Goal: Communication & Community: Answer question/provide support

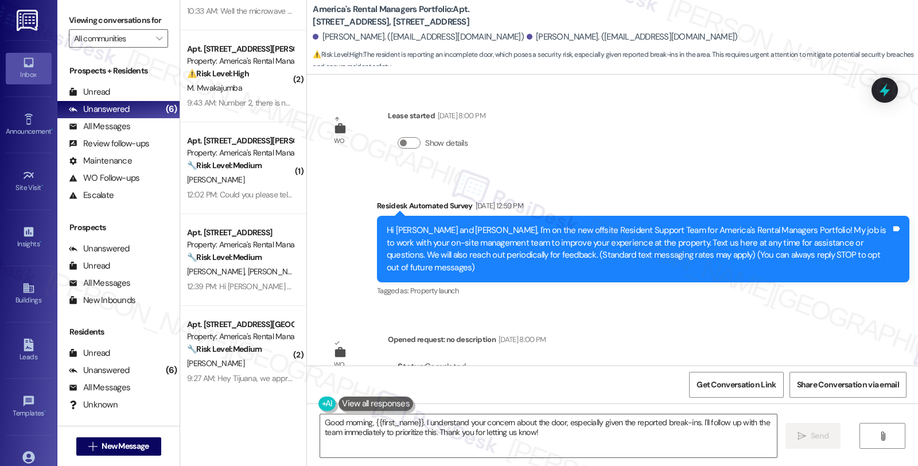
scroll to position [166, 0]
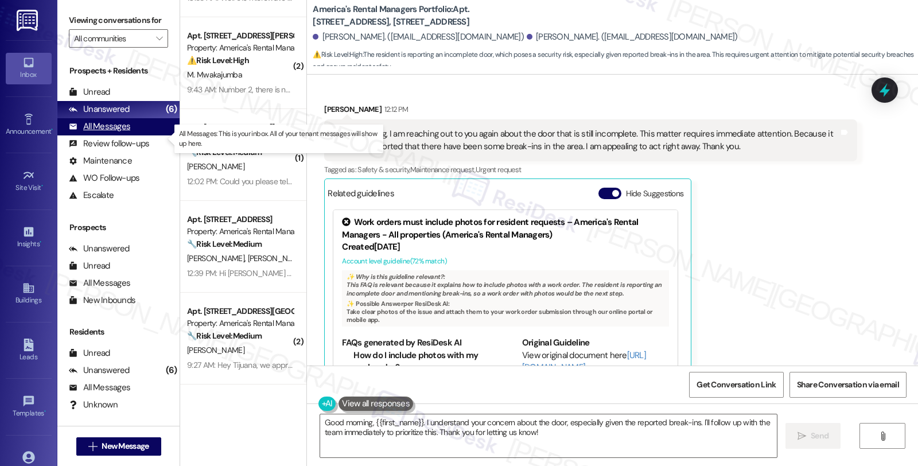
click at [121, 133] on div "All Messages" at bounding box center [99, 126] width 61 height 12
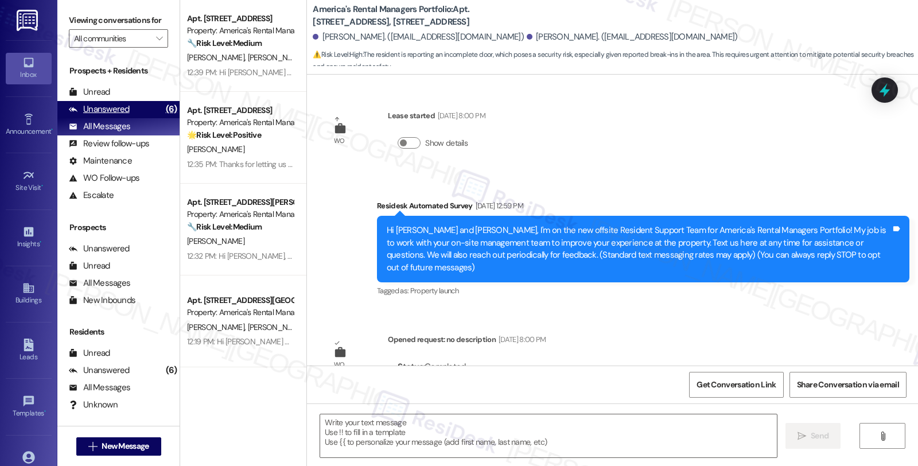
click at [118, 115] on div "Unanswered" at bounding box center [99, 109] width 61 height 12
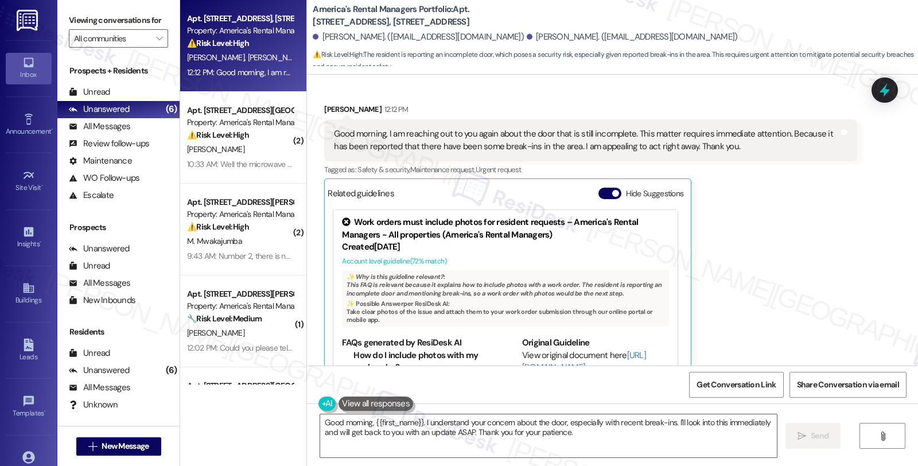
scroll to position [2216, 0]
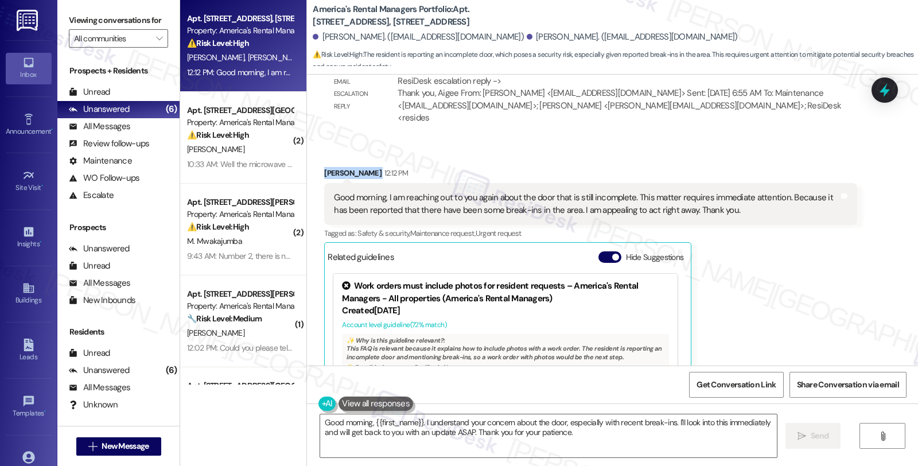
drag, startPoint x: 316, startPoint y: 136, endPoint x: 355, endPoint y: 138, distance: 39.1
click at [355, 158] on div "Received via SMS [PERSON_NAME] 12:12 PM Good morning, I am reaching out to you …" at bounding box center [591, 311] width 550 height 307
copy div "[PERSON_NAME]"
click at [352, 419] on textarea "Good morning, {{first_name}}. I understand your concern about the door, especia…" at bounding box center [548, 435] width 457 height 43
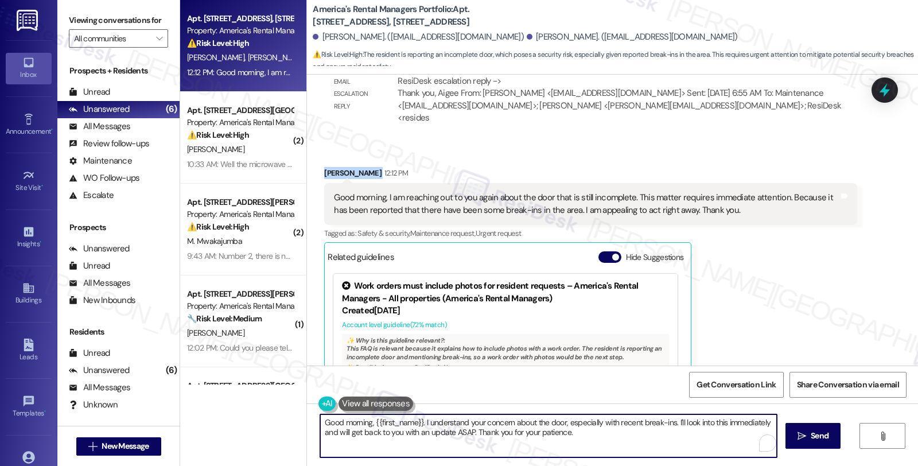
click at [352, 419] on textarea "Good morning, {{first_name}}. I understand your concern about the door, especia…" at bounding box center [548, 435] width 457 height 43
click at [318, 421] on textarea "Good morning, {{first_name}}. I understand your concern about the door, especia…" at bounding box center [546, 435] width 457 height 43
paste textarea "[PERSON_NAME]"
click at [574, 421] on textarea "Hello [PERSON_NAME], thanks for checking in. I understand your concern about th…" at bounding box center [546, 435] width 457 height 43
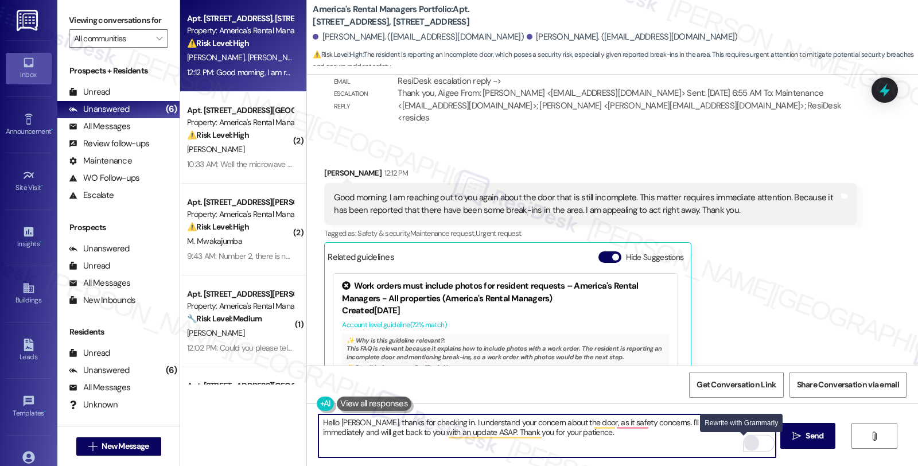
click at [745, 443] on div "Rewrite with Grammarly" at bounding box center [751, 443] width 13 height 13
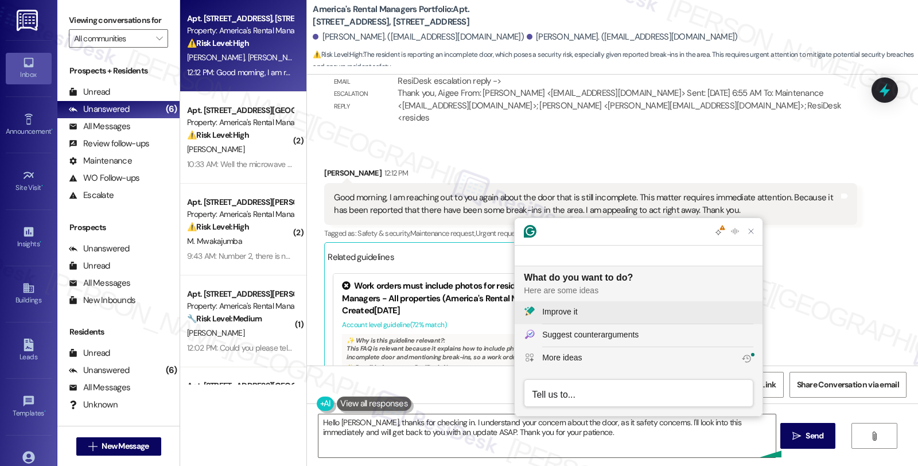
scroll to position [0, 0]
click at [580, 303] on button "Improve it" at bounding box center [639, 312] width 248 height 23
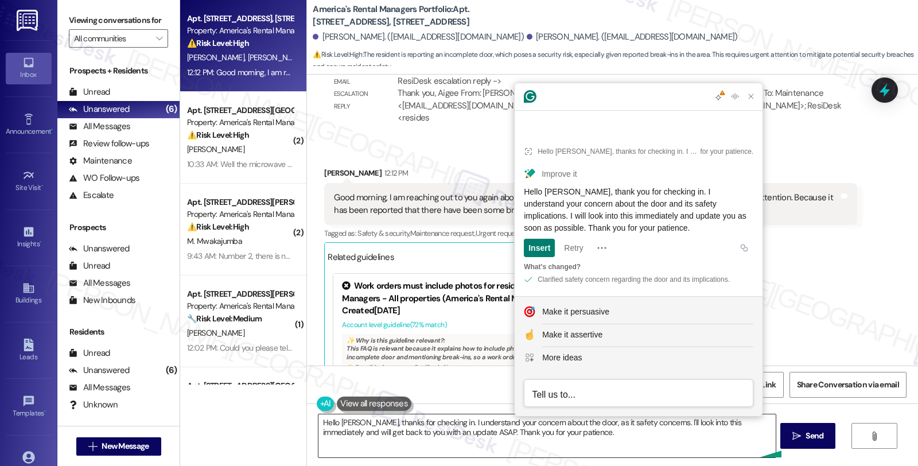
click at [649, 452] on textarea "Hello Tanfii, thanks for checking in. I understand your concern about the door,…" at bounding box center [546, 435] width 457 height 43
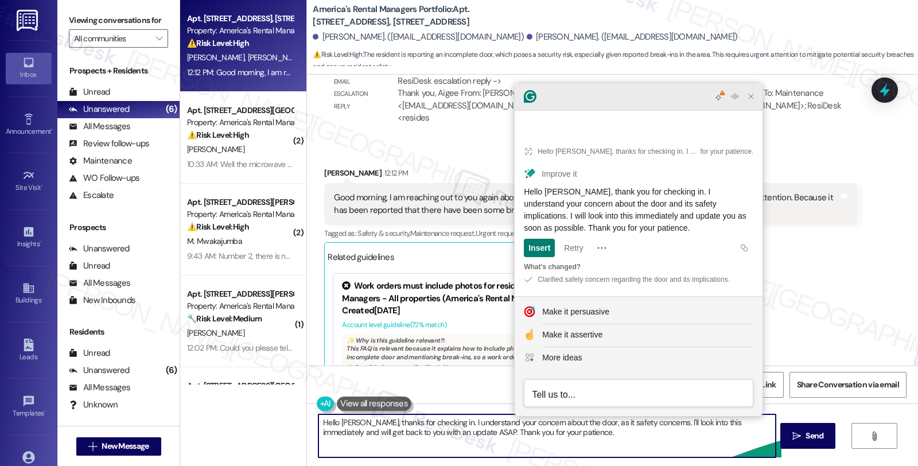
click at [749, 101] on icon "Close Grammarly Assistant" at bounding box center [750, 96] width 9 height 9
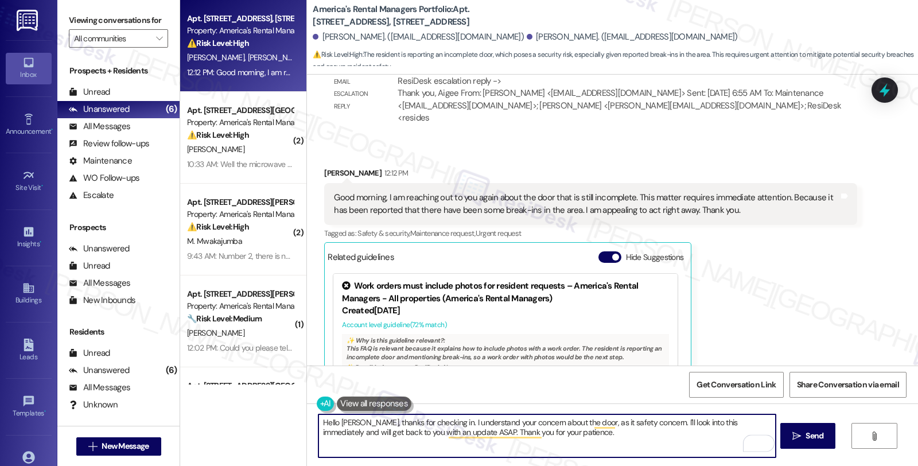
click at [583, 423] on textarea "Hello Tanfii, thanks for checking in. I understand your concern about the door,…" at bounding box center [546, 435] width 457 height 43
click at [567, 421] on textarea "Hello Tanfii, thanks for checking in. I understand your concern about the door,…" at bounding box center [546, 435] width 457 height 43
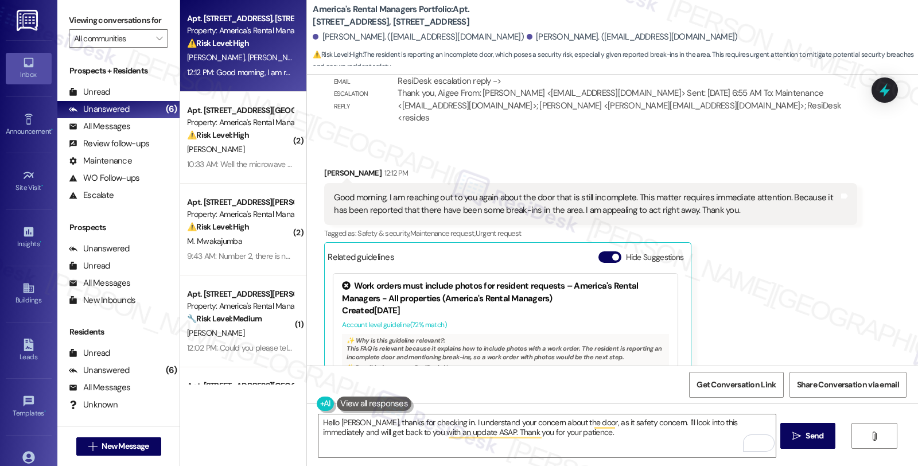
click at [373, 410] on button at bounding box center [374, 403] width 75 height 14
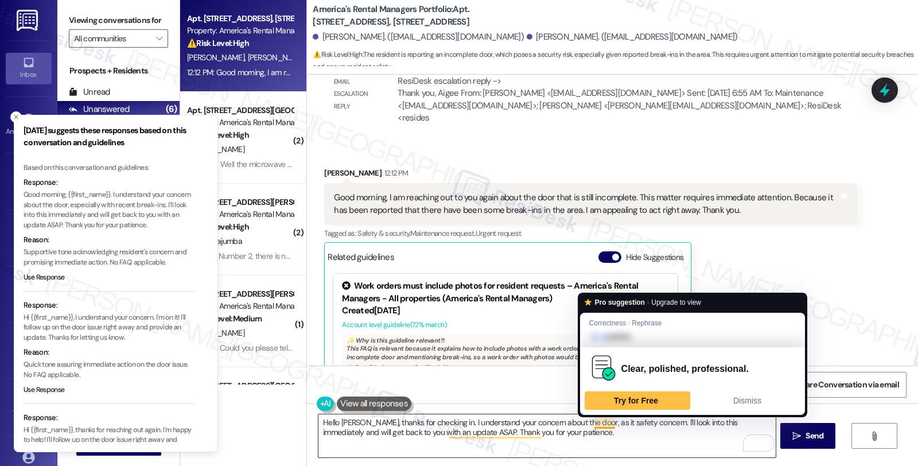
click at [586, 423] on textarea "Hello Tanfii, thanks for checking in. I understand your concern about the door,…" at bounding box center [546, 435] width 457 height 43
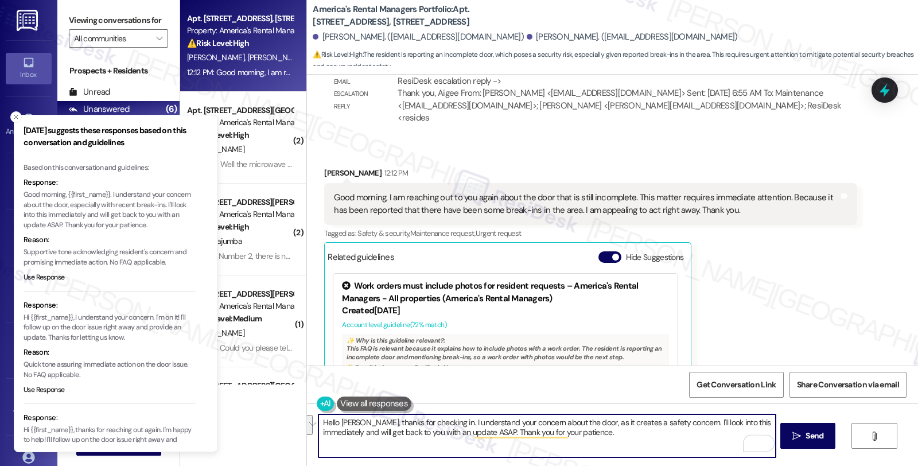
drag, startPoint x: 672, startPoint y: 423, endPoint x: 684, endPoint y: 437, distance: 19.1
click at [684, 437] on textarea "Hello Tanfii, thanks for checking in. I understand your concern about the door,…" at bounding box center [546, 435] width 457 height 43
type textarea "Hello [PERSON_NAME], thanks for checking in. I understand your concern about th…"
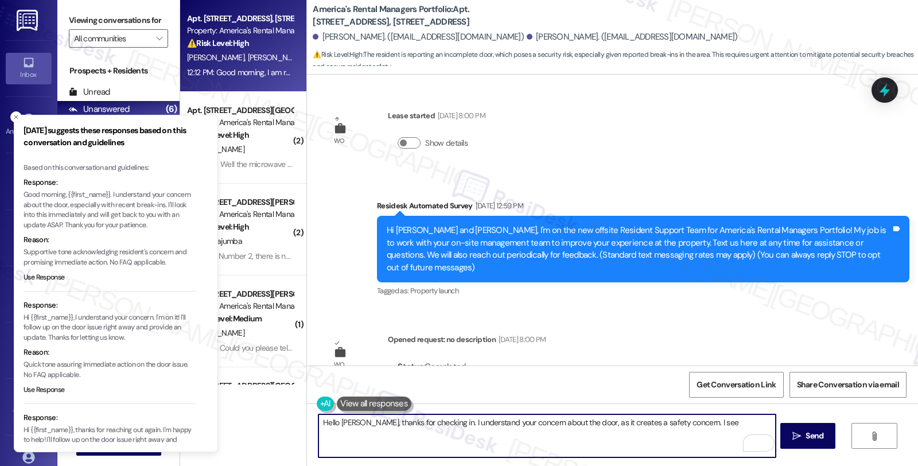
scroll to position [2216, 0]
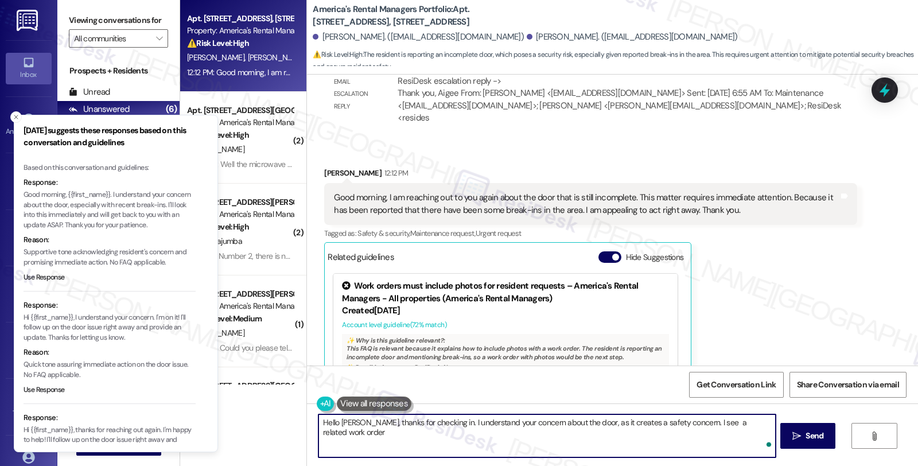
paste textarea "#53525-1"
click at [640, 421] on textarea "Hello [PERSON_NAME], thanks for checking in. I understand your concern about th…" at bounding box center [546, 435] width 457 height 43
click at [426, 428] on textarea "Hello [PERSON_NAME], thanks for checking in. I understand your concern about th…" at bounding box center [546, 435] width 457 height 43
click at [543, 436] on textarea "Hello [PERSON_NAME], thanks for checking in. I understand your concern about th…" at bounding box center [546, 435] width 457 height 43
click at [379, 433] on textarea "Hello [PERSON_NAME], thanks for checking in. I understand your concern about th…" at bounding box center [546, 435] width 457 height 43
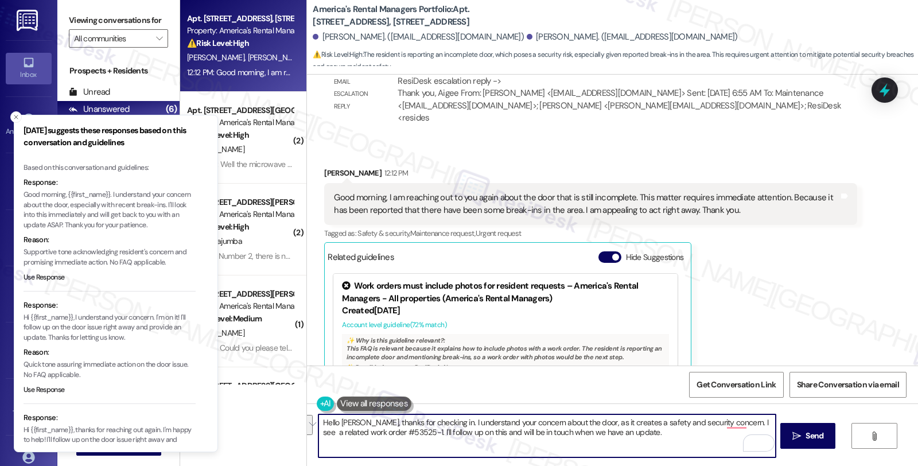
drag, startPoint x: 353, startPoint y: 421, endPoint x: 709, endPoint y: 431, distance: 356.4
click at [709, 431] on textarea "Hello [PERSON_NAME], thanks for checking in. I understand your concern about th…" at bounding box center [546, 435] width 457 height 43
paste textarea "Thank you for checking in. I completely understand your concern about the door,…"
click at [357, 419] on textarea "Hello [PERSON_NAME], Thank you for checking in. I completely understand your co…" at bounding box center [546, 435] width 457 height 43
click at [643, 425] on textarea "Hello [PERSON_NAME], thank you for checking in. I completely understand your co…" at bounding box center [546, 435] width 457 height 43
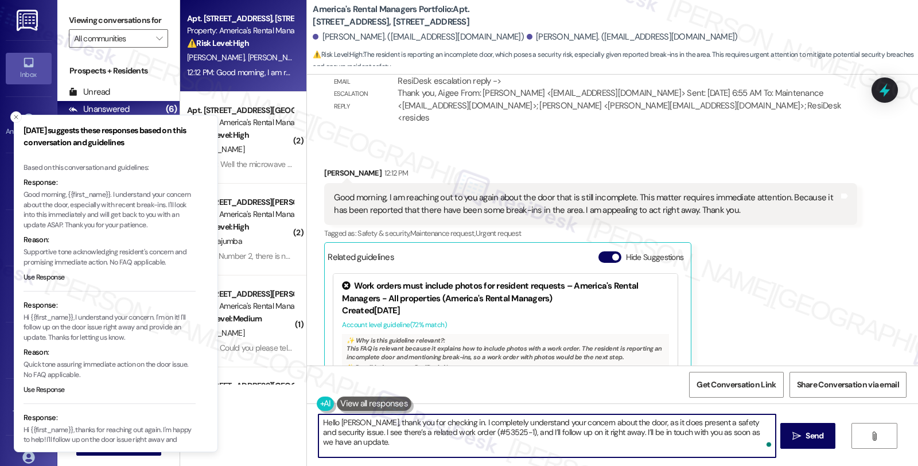
click at [643, 425] on textarea "Hello [PERSON_NAME], thank you for checking in. I completely understand your co…" at bounding box center [546, 435] width 457 height 43
drag, startPoint x: 534, startPoint y: 433, endPoint x: 564, endPoint y: 433, distance: 30.4
click at [564, 433] on textarea "Hello [PERSON_NAME], thank you for checking in. I completely understand your co…" at bounding box center [546, 435] width 457 height 43
click at [731, 433] on textarea "Hello [PERSON_NAME], thank you for checking in. I completely understand your co…" at bounding box center [546, 435] width 457 height 43
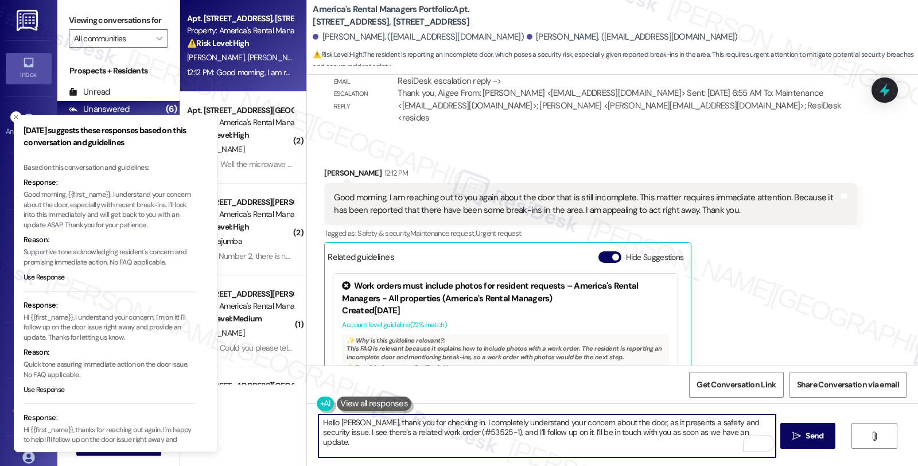
click at [723, 434] on textarea "Hello [PERSON_NAME], thank you for checking in. I completely understand your co…" at bounding box center [546, 435] width 457 height 43
click at [353, 443] on textarea "Hello [PERSON_NAME], thank you for checking in. I completely understand your co…" at bounding box center [546, 435] width 457 height 43
click at [578, 425] on textarea "Hello [PERSON_NAME], thank you for checking in. I completely understand your co…" at bounding box center [548, 435] width 457 height 43
type textarea "Hello [PERSON_NAME], thank you for checking in. I completely understand your co…"
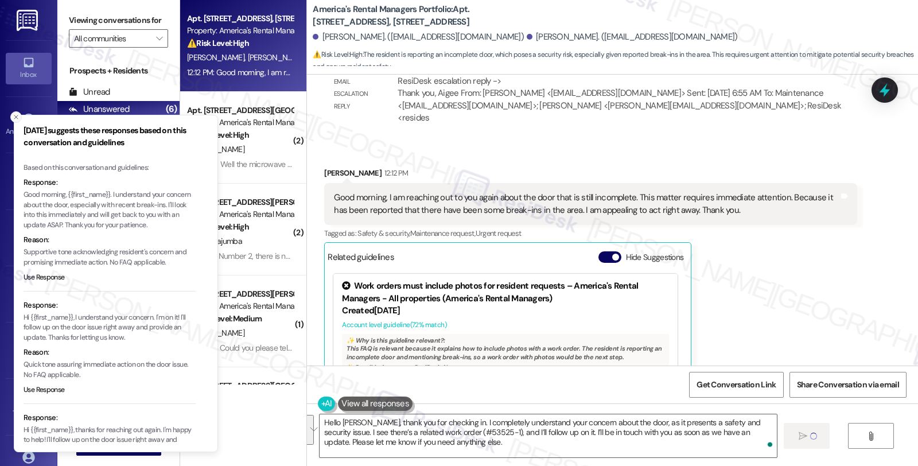
click at [14, 116] on icon "Close toast" at bounding box center [16, 117] width 7 height 7
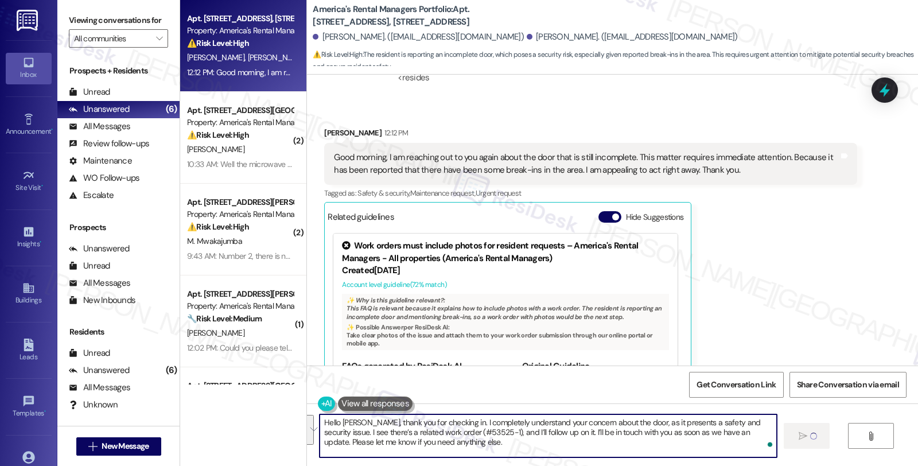
scroll to position [2280, 0]
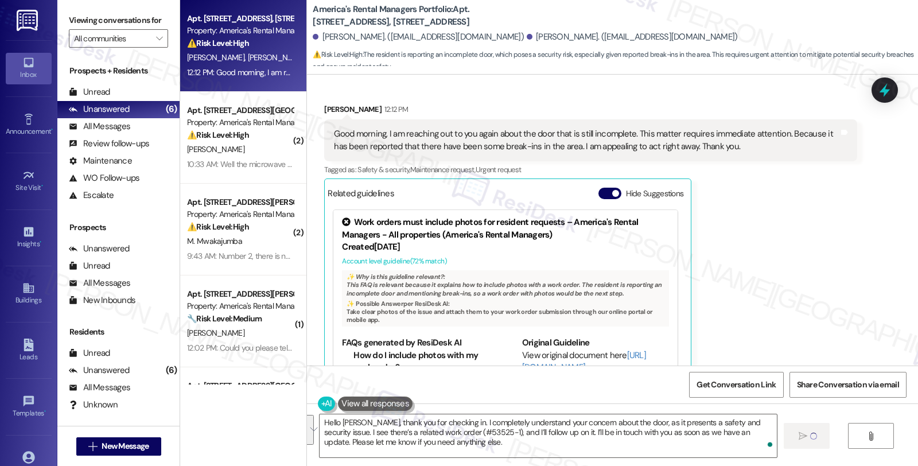
click at [736, 196] on div "[PERSON_NAME] 12:12 PM Good morning, I am reaching out to you again about the d…" at bounding box center [590, 248] width 532 height 290
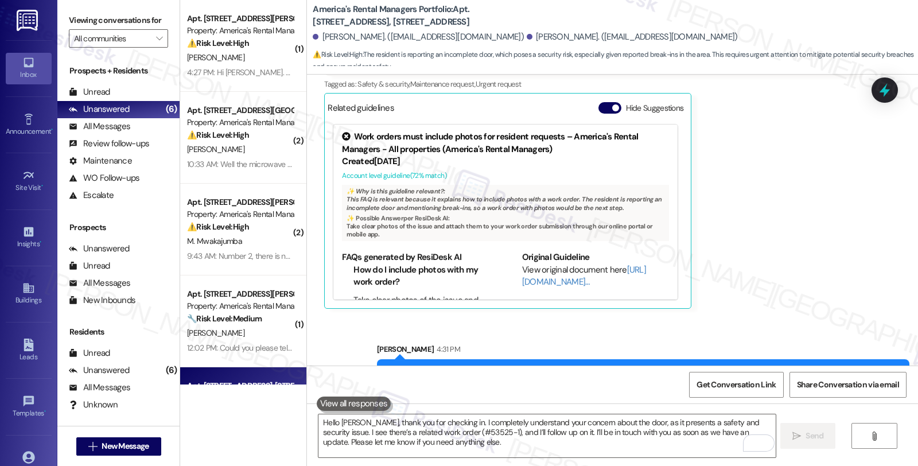
scroll to position [2384, 0]
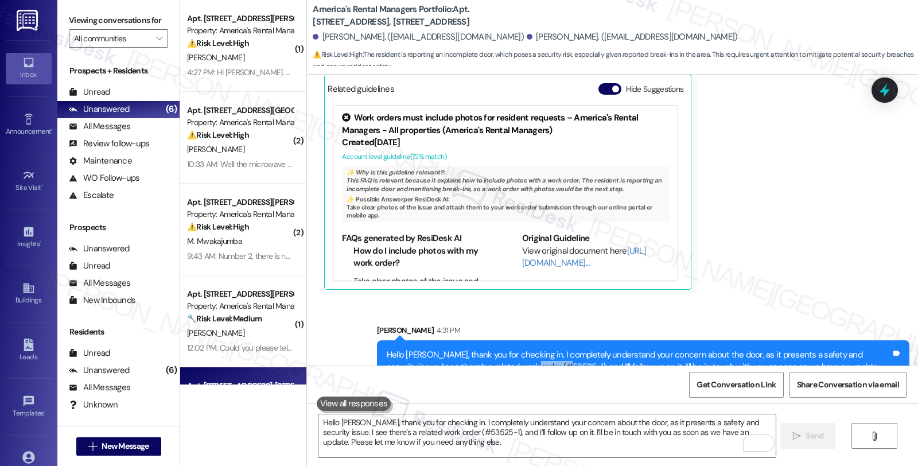
drag, startPoint x: 481, startPoint y: 329, endPoint x: 518, endPoint y: 328, distance: 37.3
click at [518, 349] on div "Hello [PERSON_NAME], thank you for checking in. I completely understand your co…" at bounding box center [639, 367] width 504 height 37
copy div "#53525-1"
click at [880, 81] on icon at bounding box center [885, 90] width 20 height 20
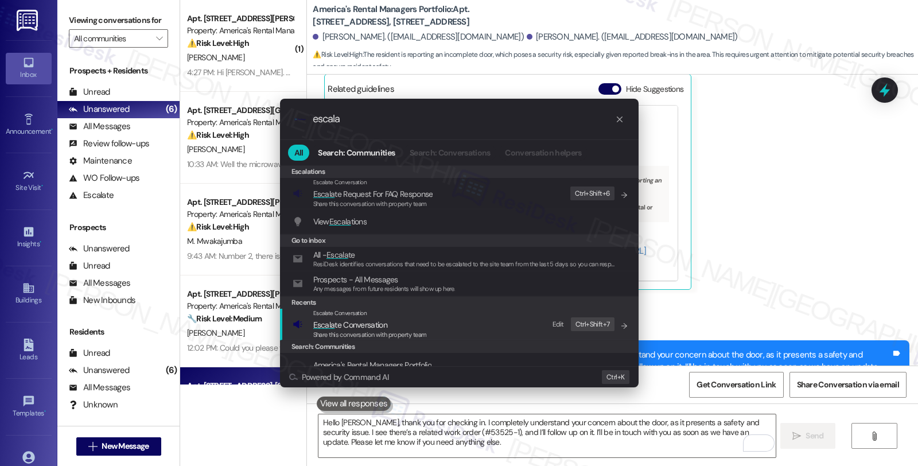
type input "escala"
click at [430, 330] on div "Escalate Conversation Escala te Conversation Share this conversation with prope…" at bounding box center [461, 324] width 336 height 31
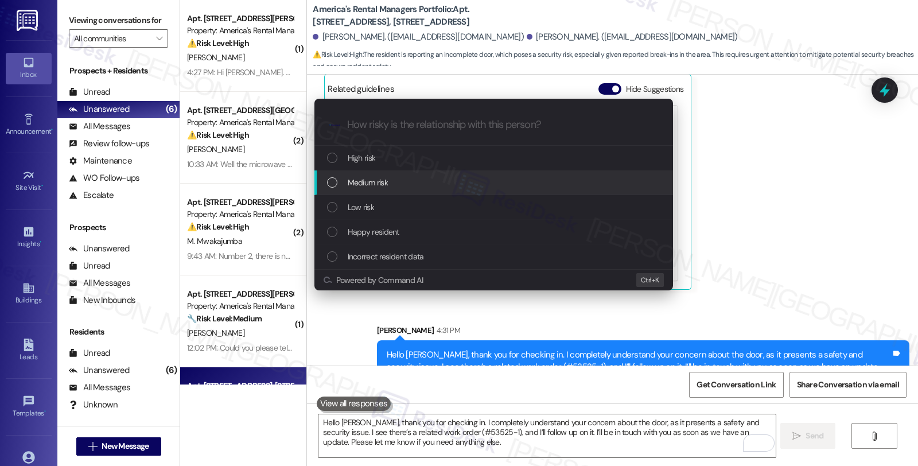
click at [403, 178] on div "Medium risk" at bounding box center [495, 182] width 336 height 13
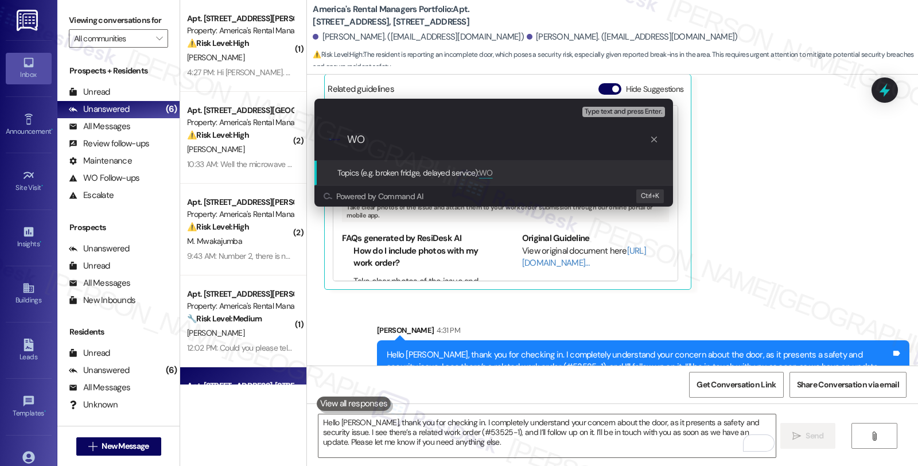
paste input "#53525-1"
type input "WO #53525-1 (door)"
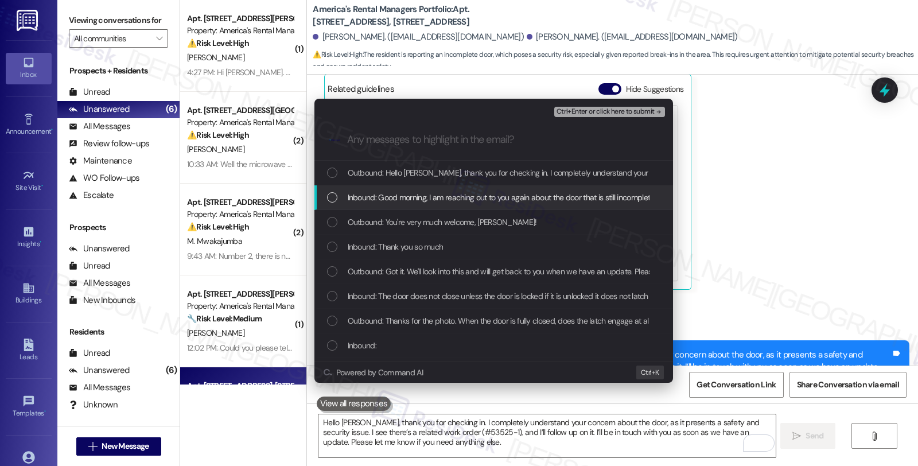
click at [400, 193] on span "Inbound: Good morning, I am reaching out to you again about the door that is st…" at bounding box center [778, 197] width 860 height 13
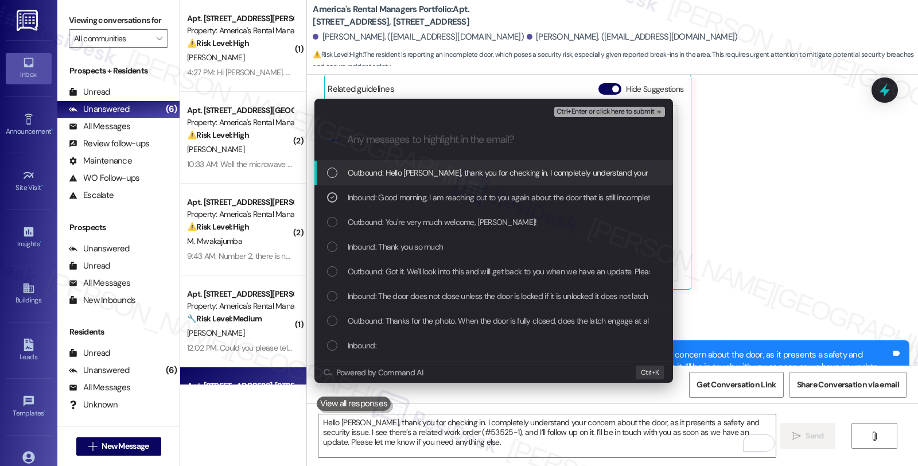
click at [606, 111] on span "Ctrl+Enter or click here to submit" at bounding box center [605, 112] width 98 height 8
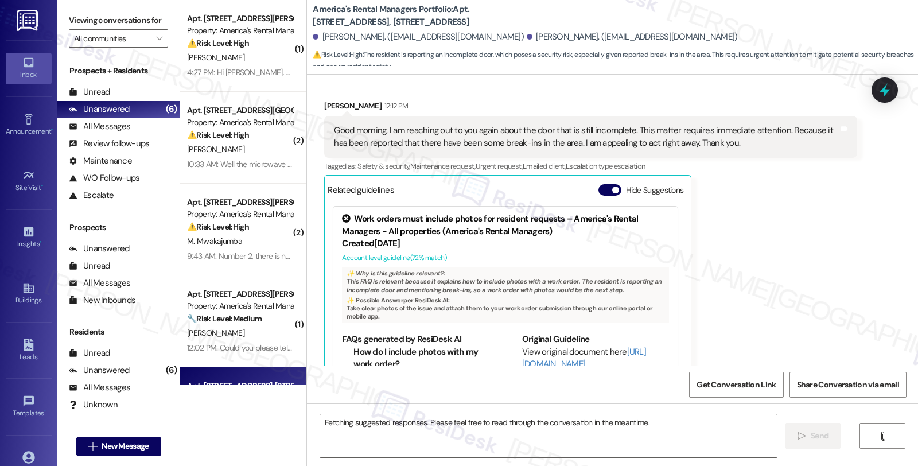
scroll to position [2280, 0]
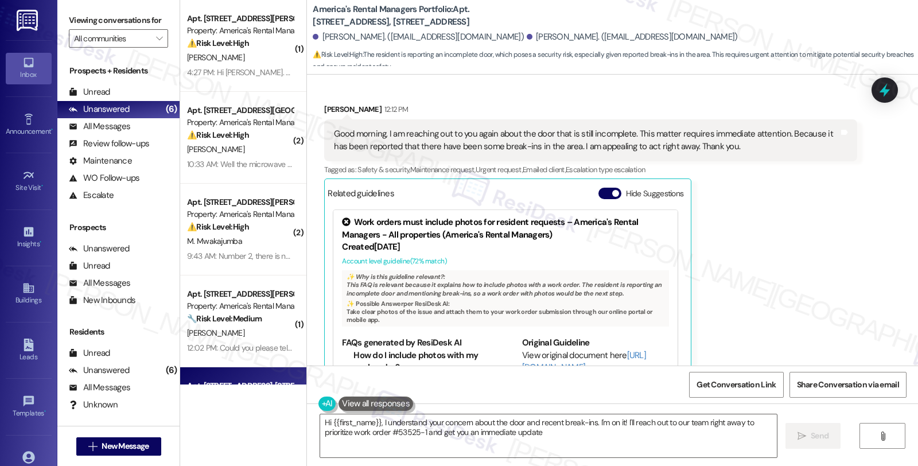
type textarea "Hi {{first_name}}, I understand your concern about the door and recent break-in…"
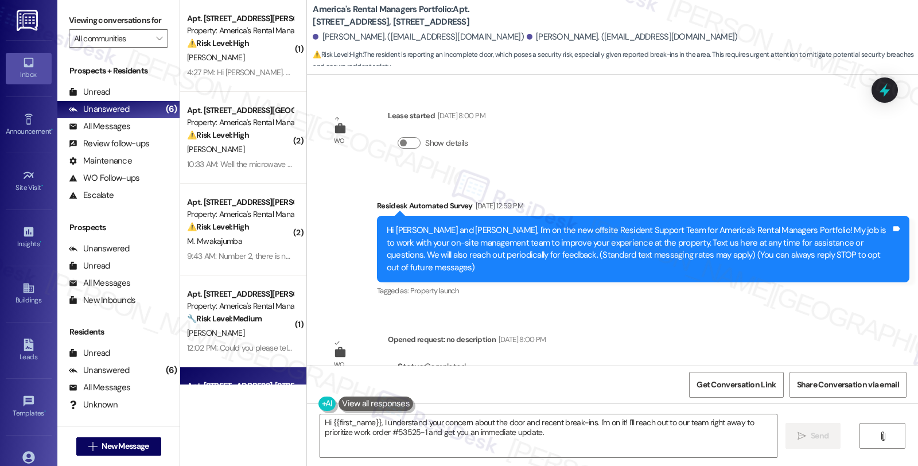
scroll to position [2280, 0]
